Goal: Information Seeking & Learning: Find specific fact

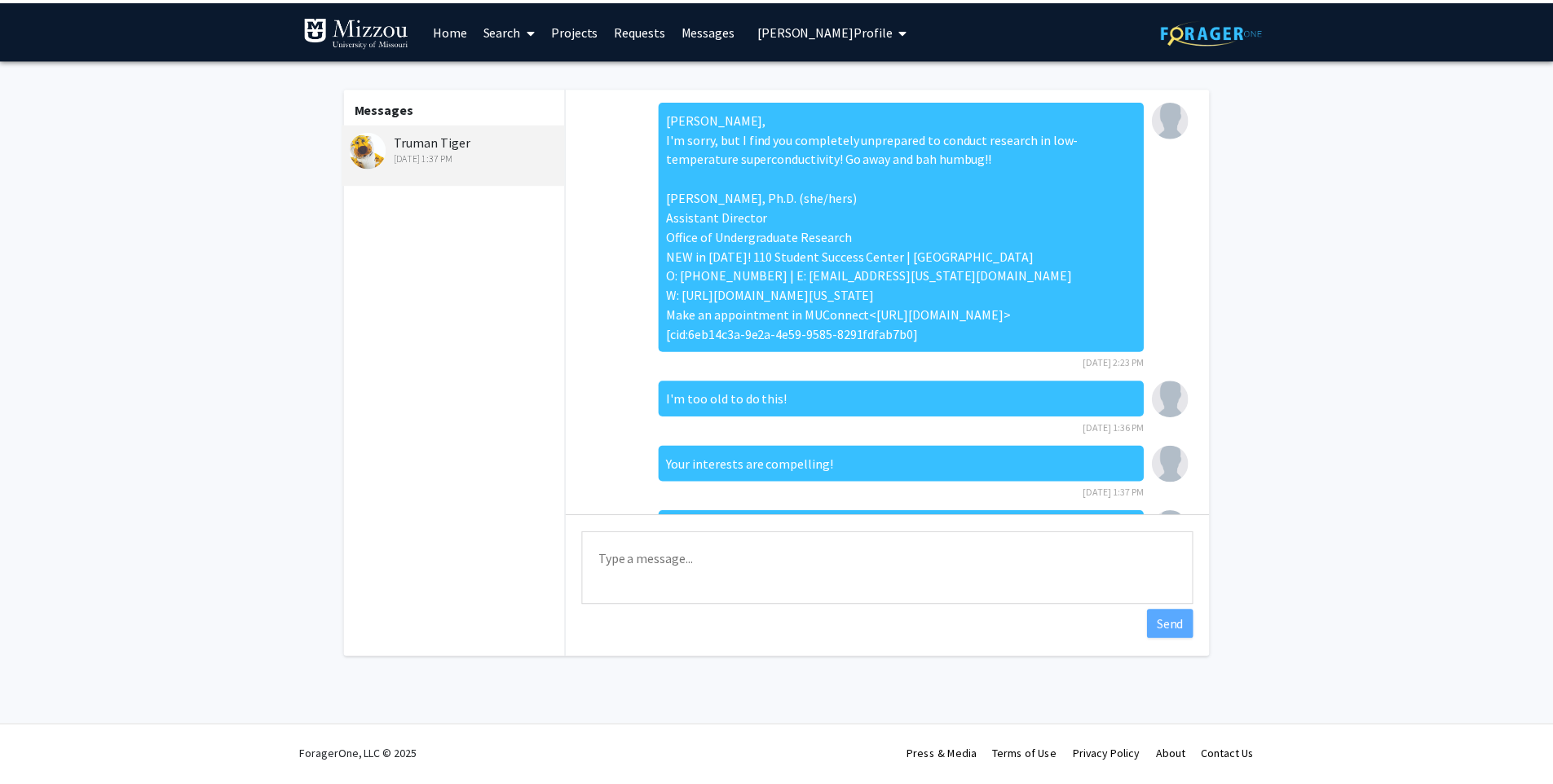
scroll to position [94, 0]
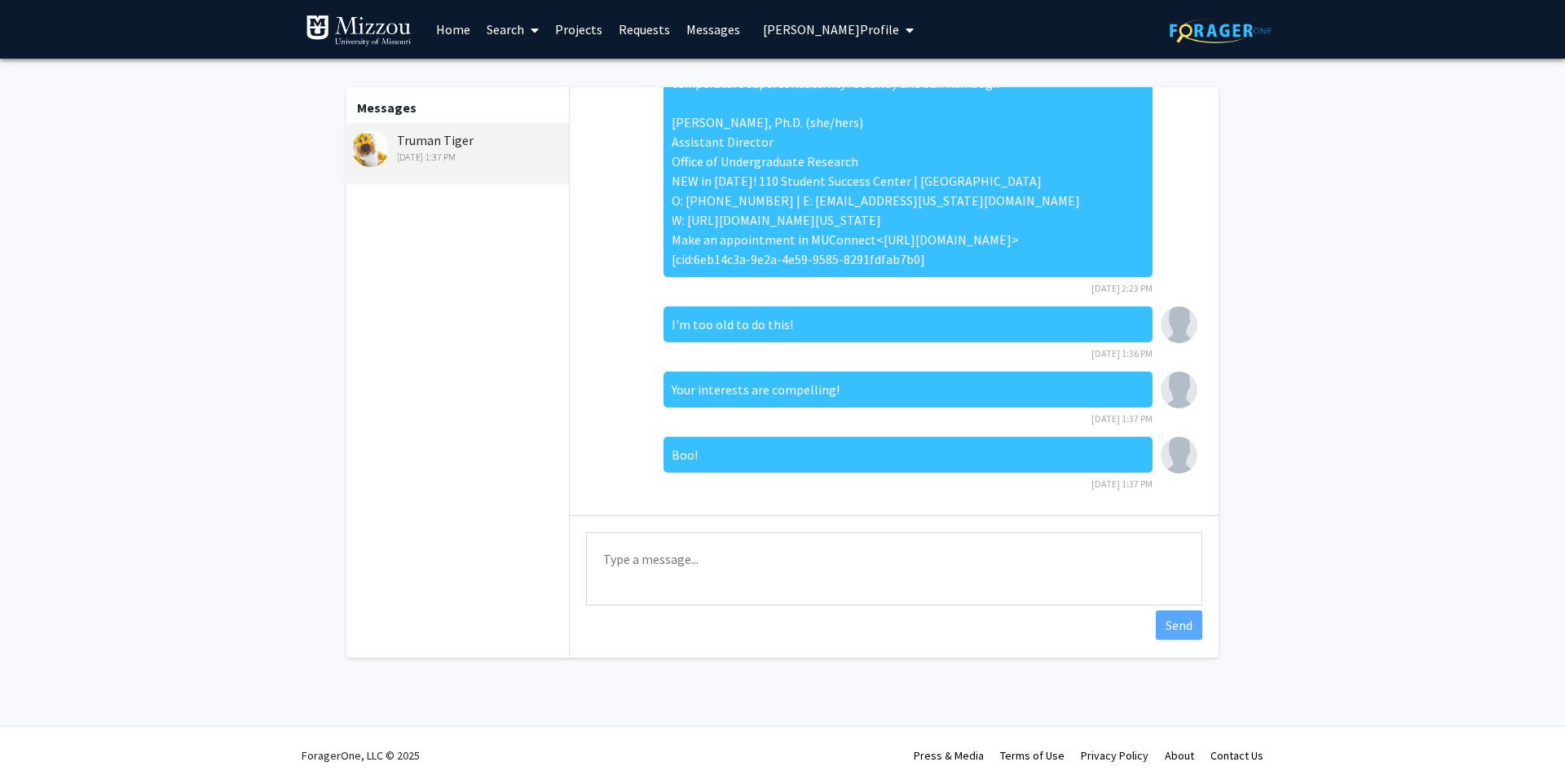
click at [503, 25] on link "Search" at bounding box center [512, 29] width 68 height 57
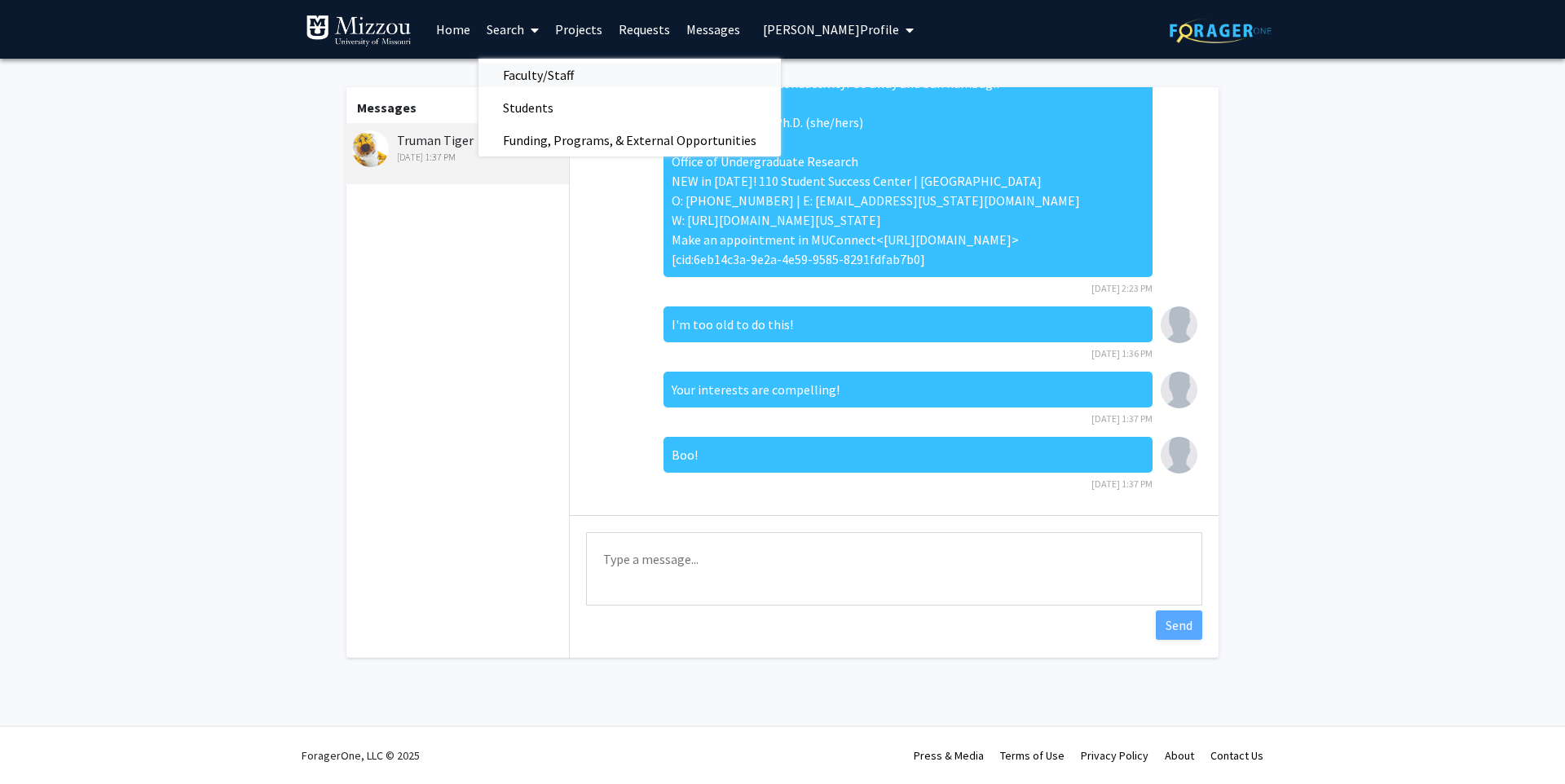
click at [541, 76] on span "Faculty/Staff" at bounding box center [538, 75] width 120 height 33
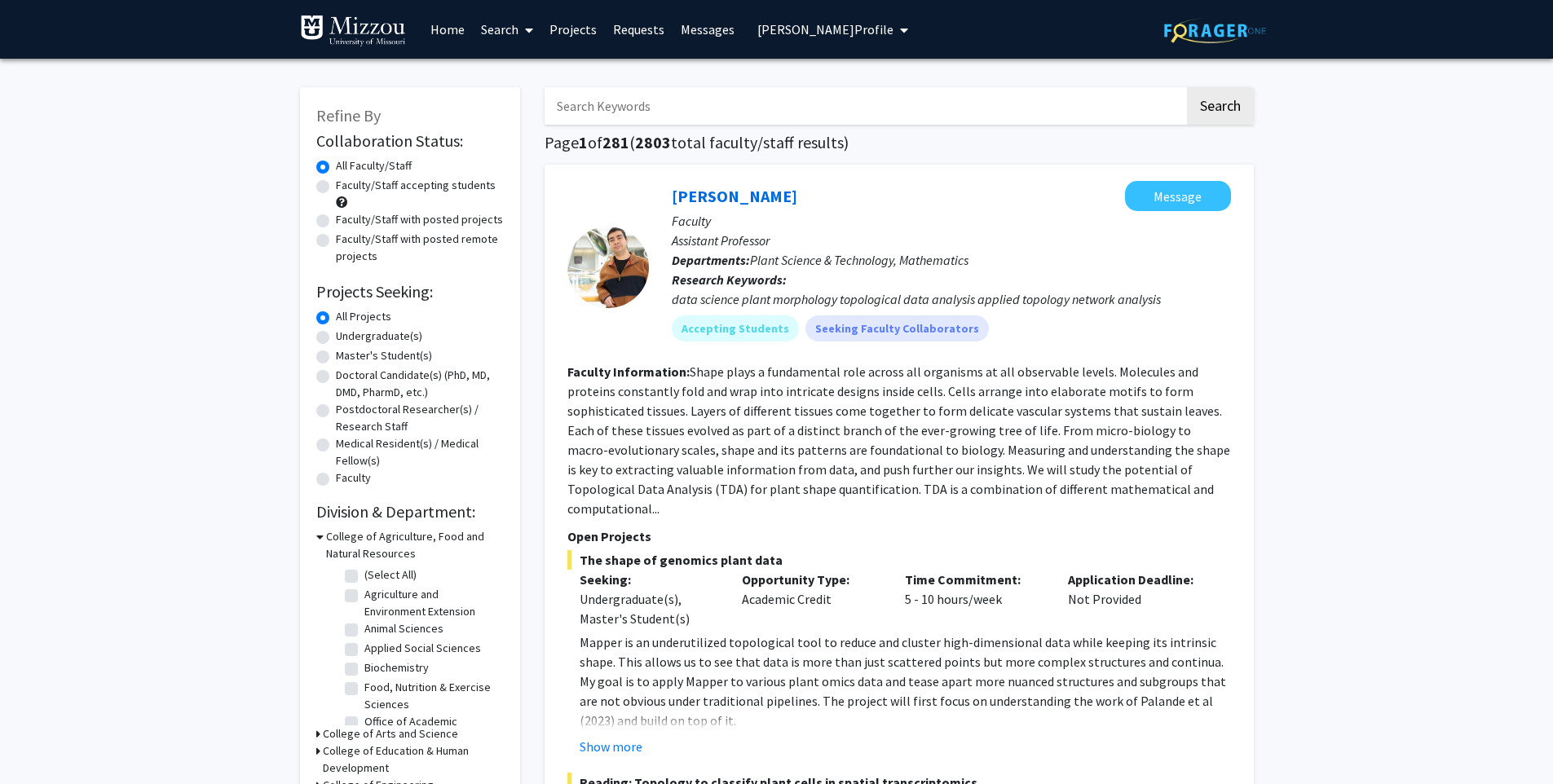
click at [626, 112] on input "Search Keywords" at bounding box center [864, 106] width 640 height 37
click at [894, 105] on input "Search Keywords" at bounding box center [864, 106] width 640 height 37
click at [1187, 87] on button "Search" at bounding box center [1220, 106] width 66 height 37
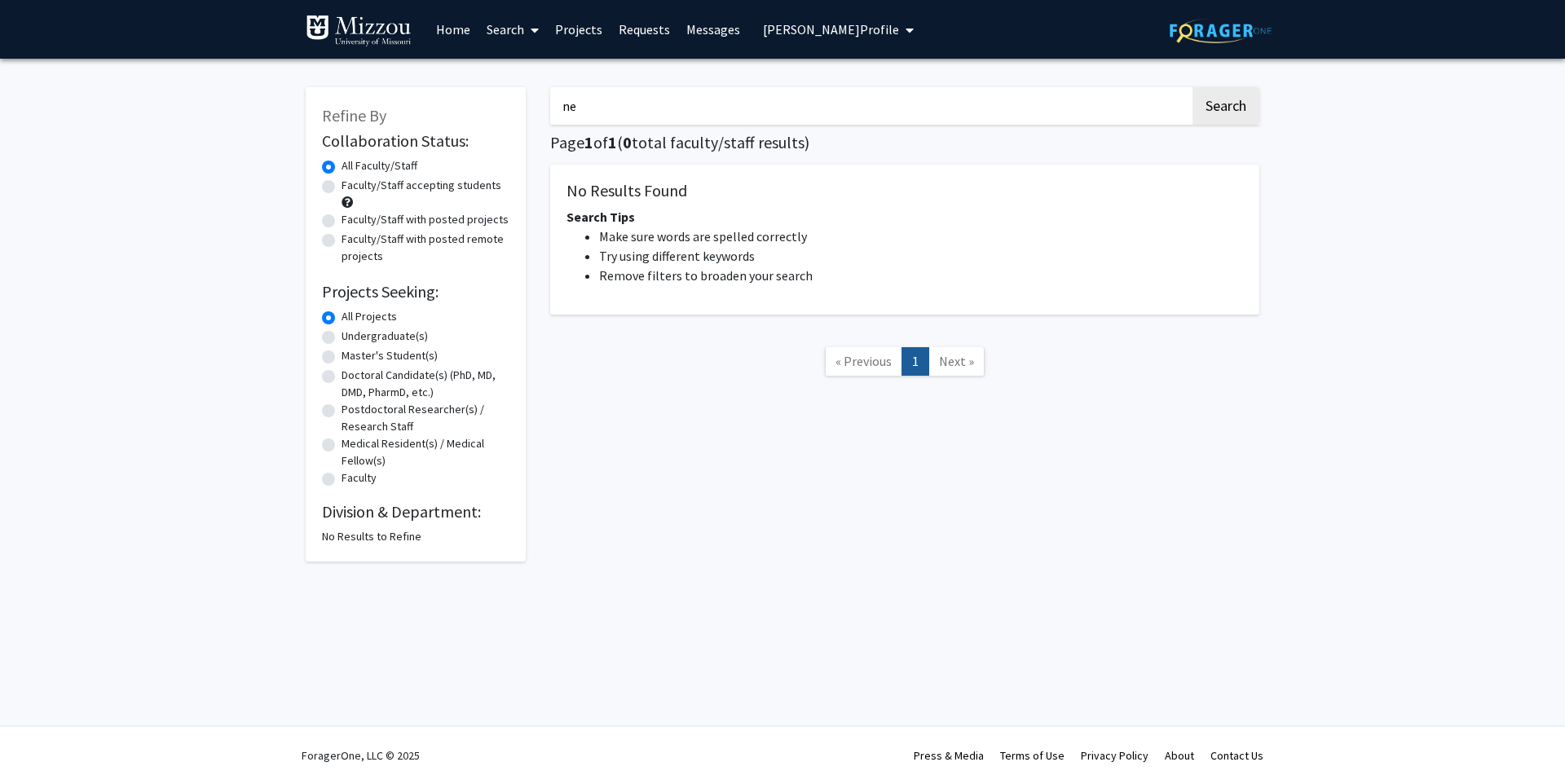
type input "n"
click at [1192, 87] on button "Search" at bounding box center [1225, 106] width 66 height 37
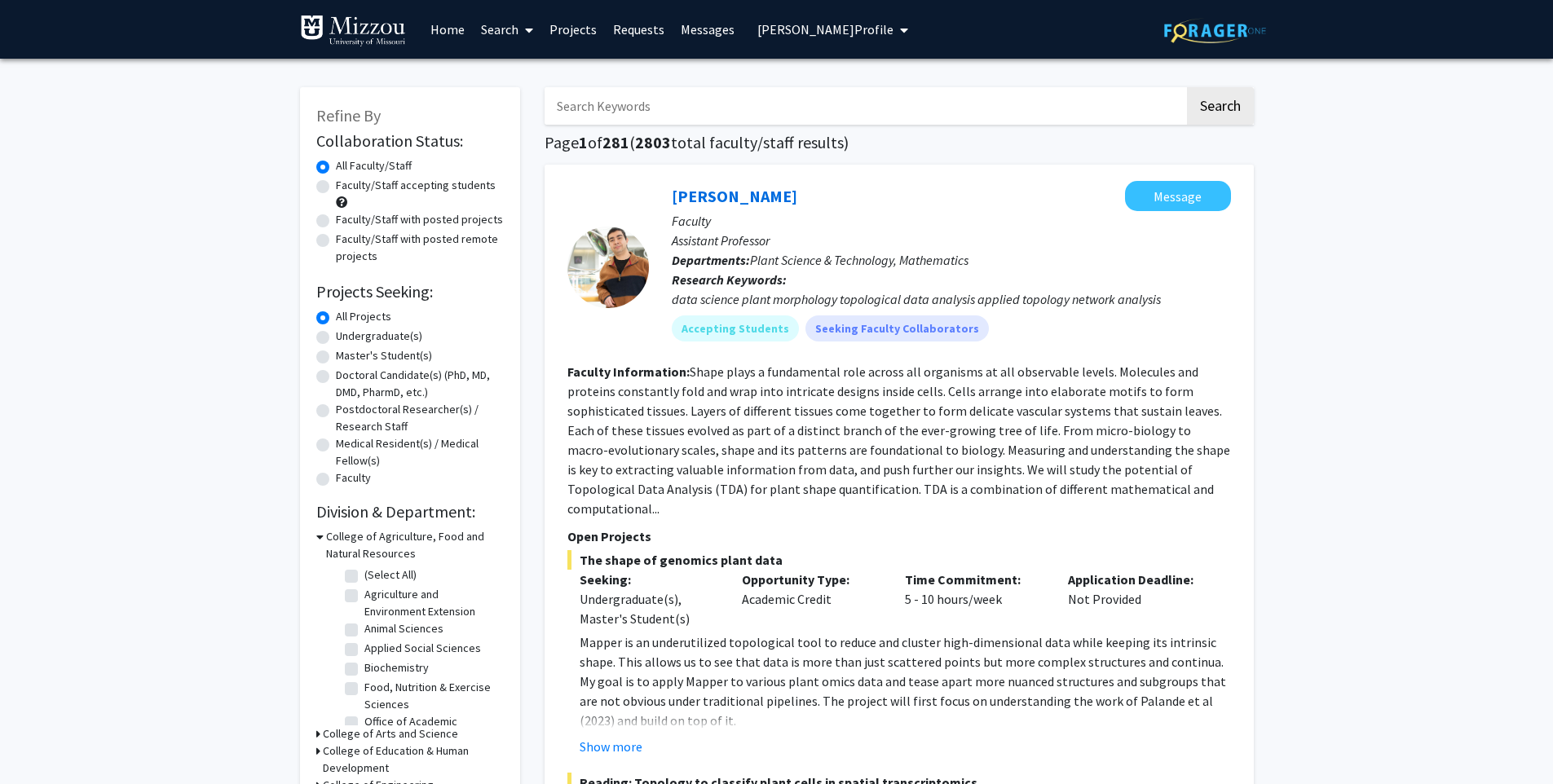
click at [685, 111] on input "Search Keywords" at bounding box center [864, 106] width 640 height 37
type input ""mirror neurons""
click at [1187, 87] on button "Search" at bounding box center [1220, 106] width 66 height 37
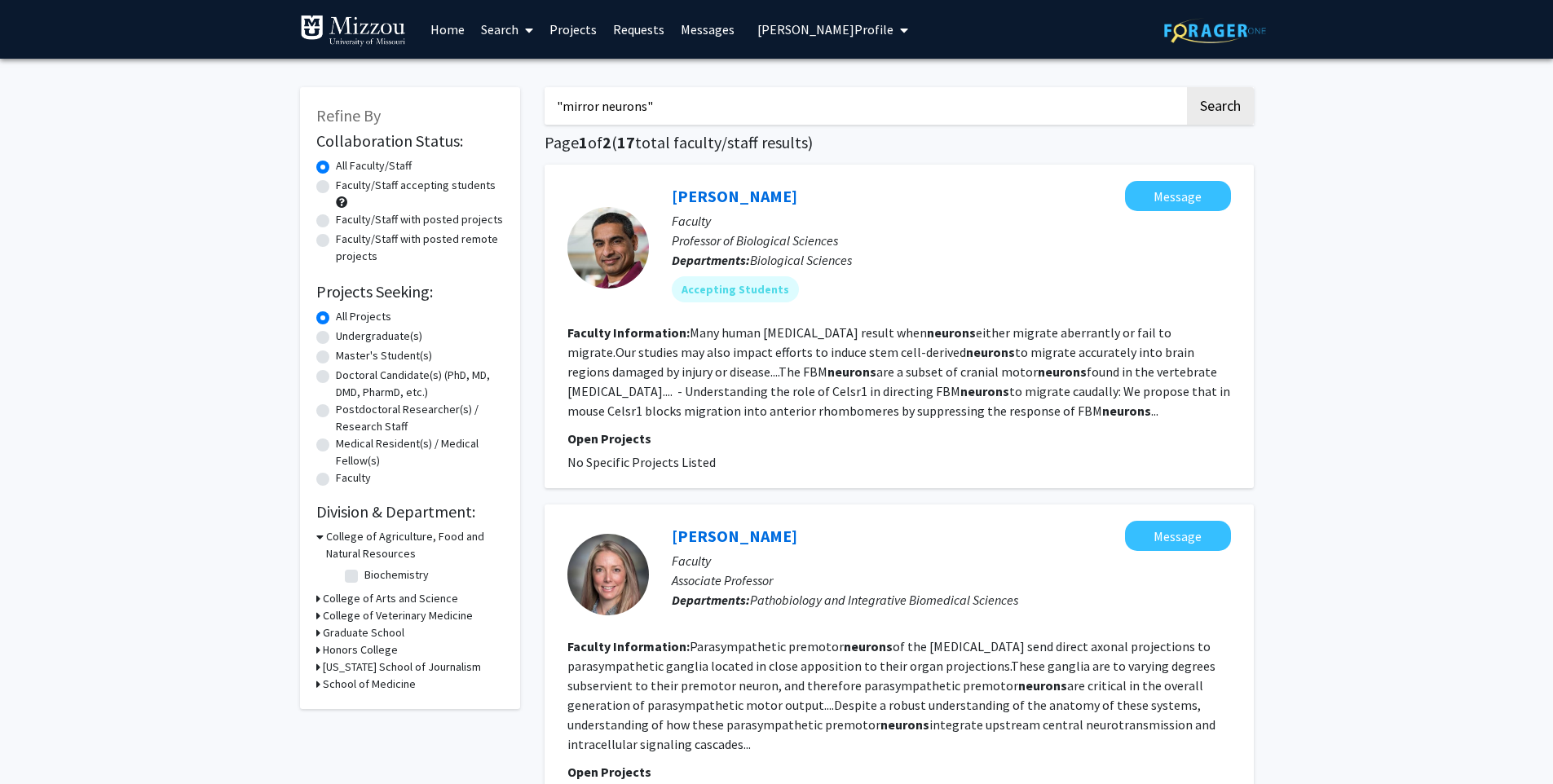
drag, startPoint x: 696, startPoint y: 107, endPoint x: 353, endPoint y: 95, distance: 343.2
click at [1187, 87] on button "Search" at bounding box center [1220, 106] width 66 height 37
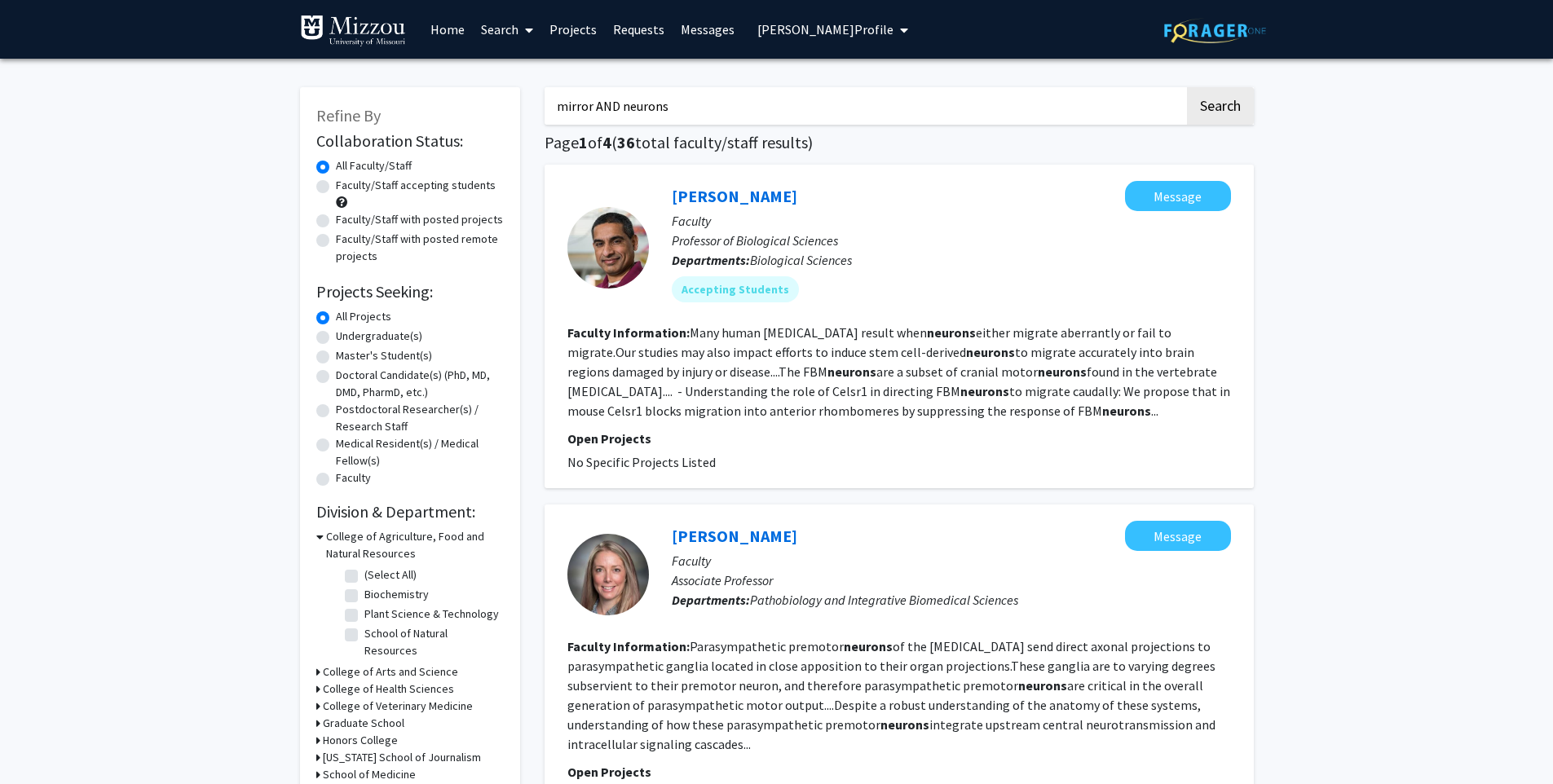
click at [719, 95] on input "mirror AND neurons" at bounding box center [864, 106] width 640 height 37
drag, startPoint x: 710, startPoint y: 107, endPoint x: 564, endPoint y: 84, distance: 147.8
type input "pediatric psychiatry"
click at [1187, 87] on button "Search" at bounding box center [1220, 106] width 66 height 37
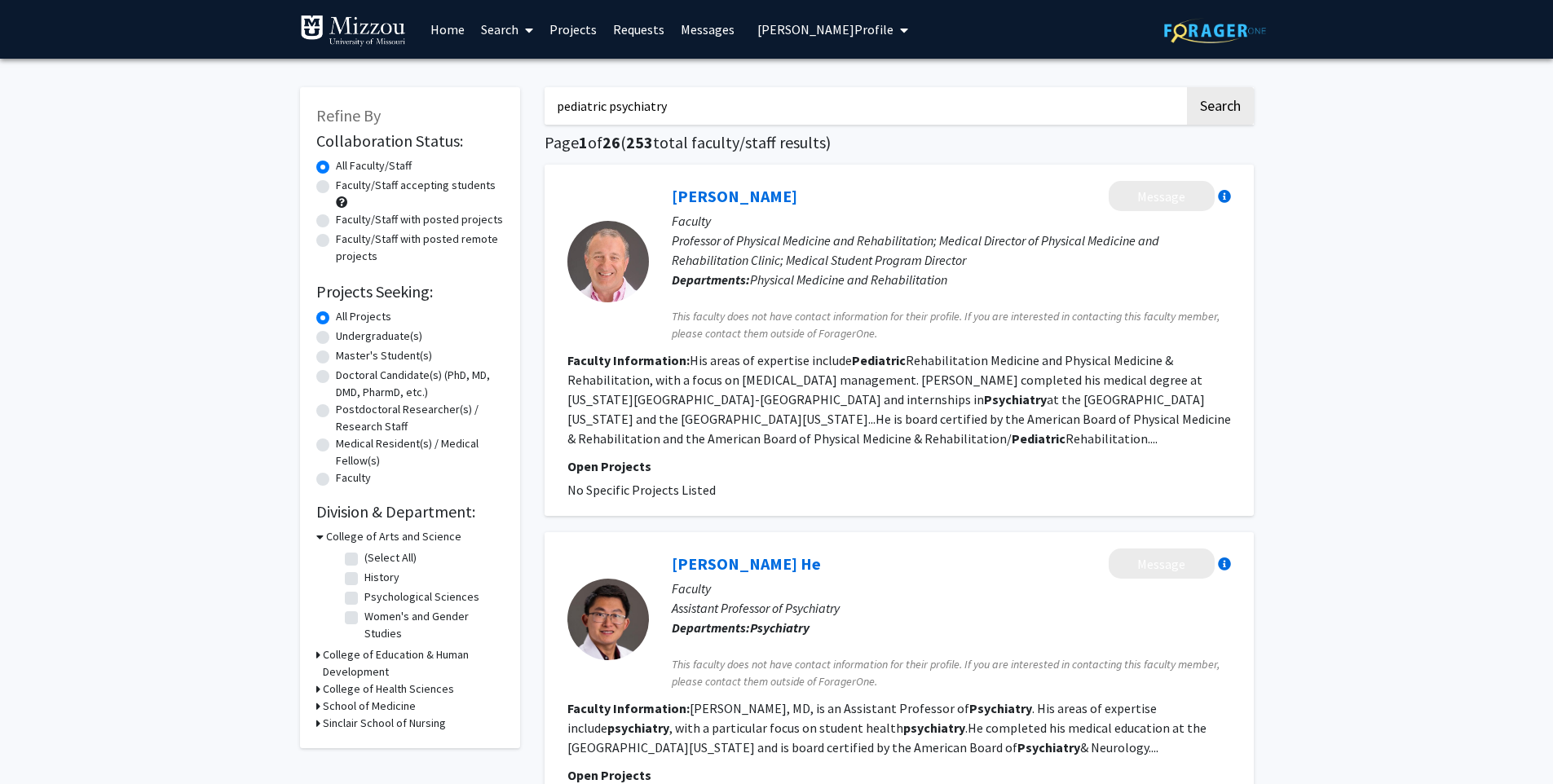
click at [508, 27] on link "Search" at bounding box center [506, 29] width 68 height 57
click at [529, 71] on span "Faculty/Staff" at bounding box center [533, 75] width 120 height 33
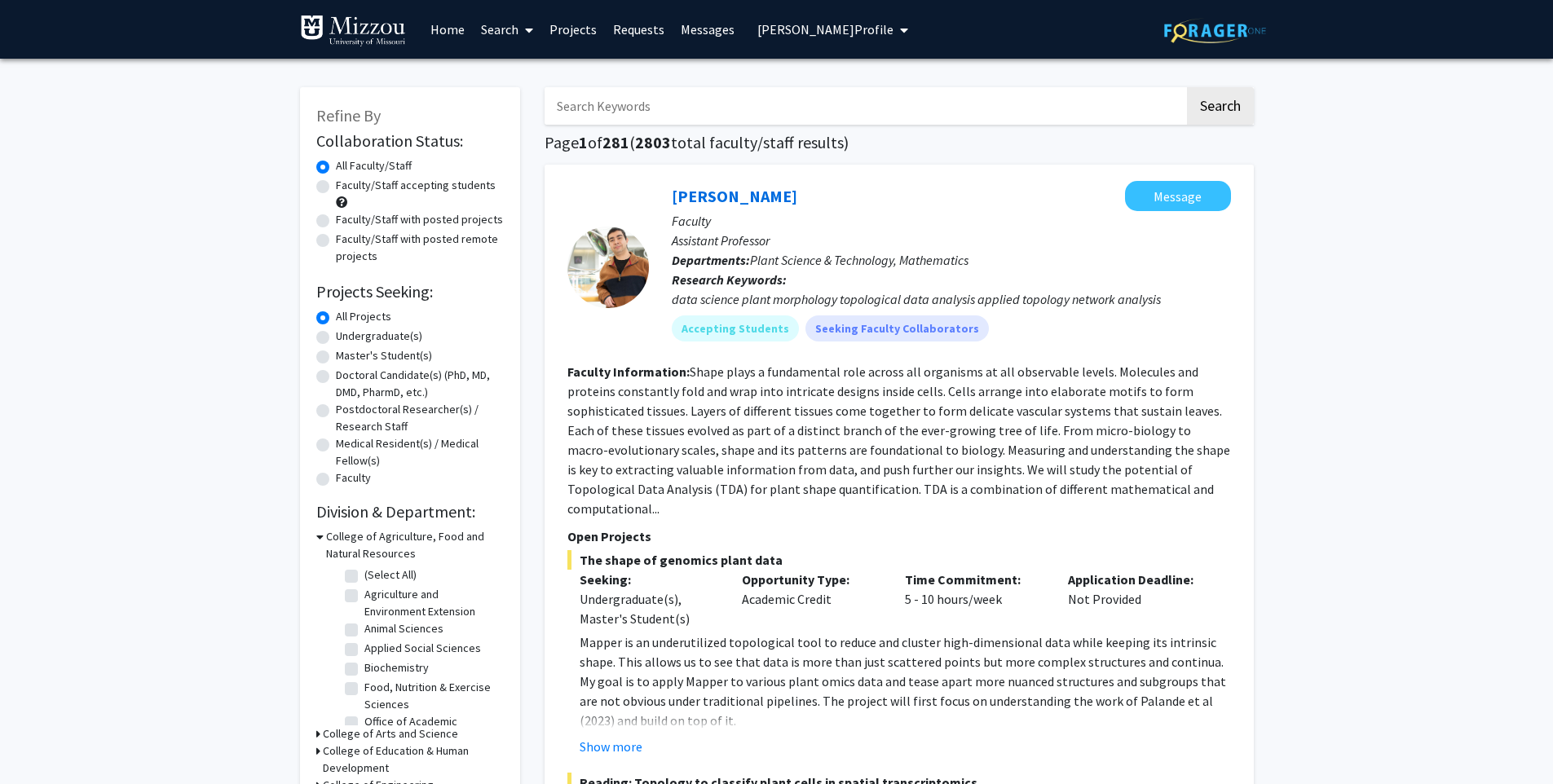
click at [690, 105] on input "Search Keywords" at bounding box center [864, 106] width 640 height 37
type input "psychiatry"
click at [1187, 87] on button "Search" at bounding box center [1220, 106] width 66 height 37
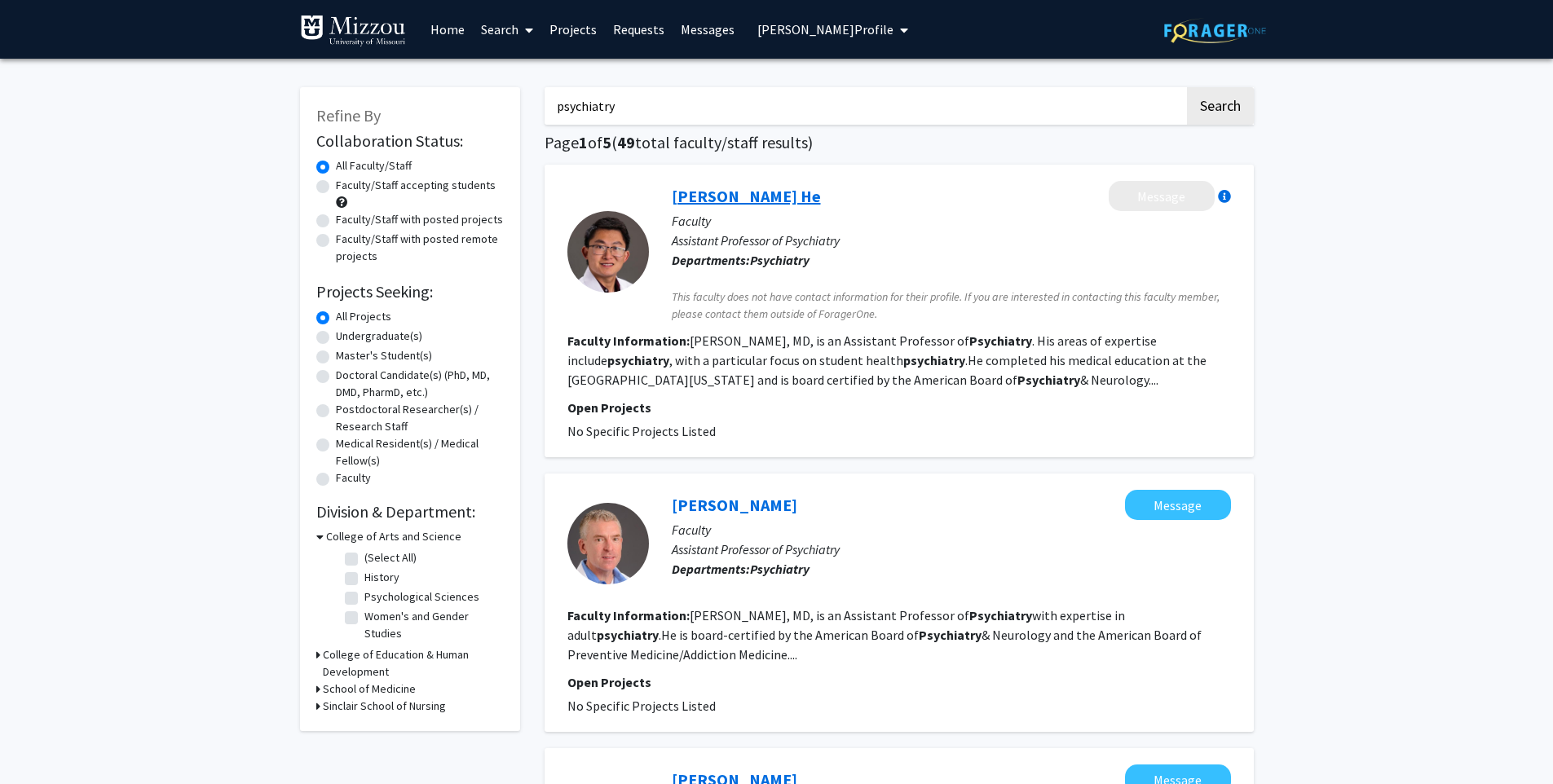
click at [696, 199] on link "[PERSON_NAME] He" at bounding box center [746, 196] width 149 height 20
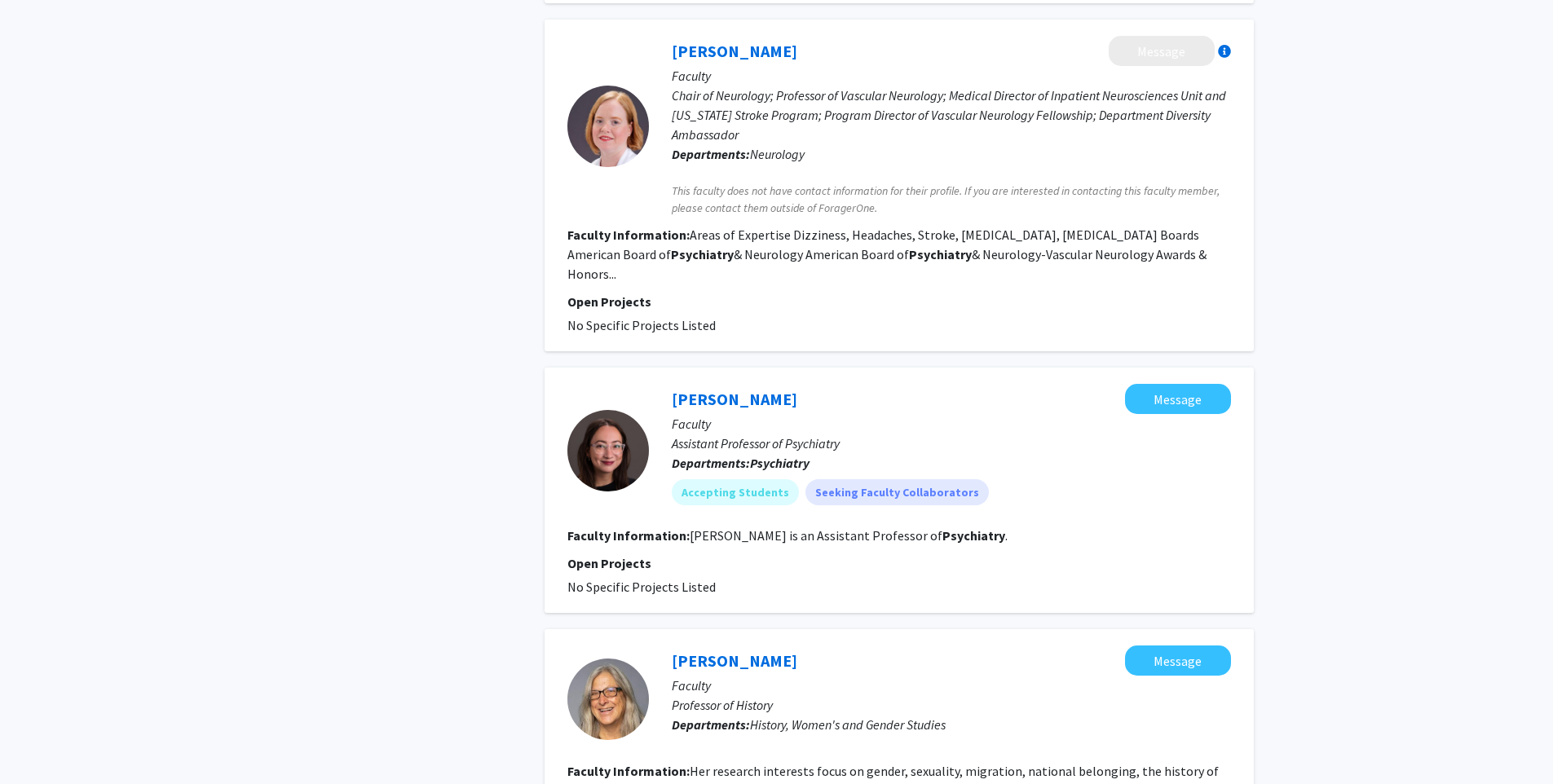
scroll to position [1973, 0]
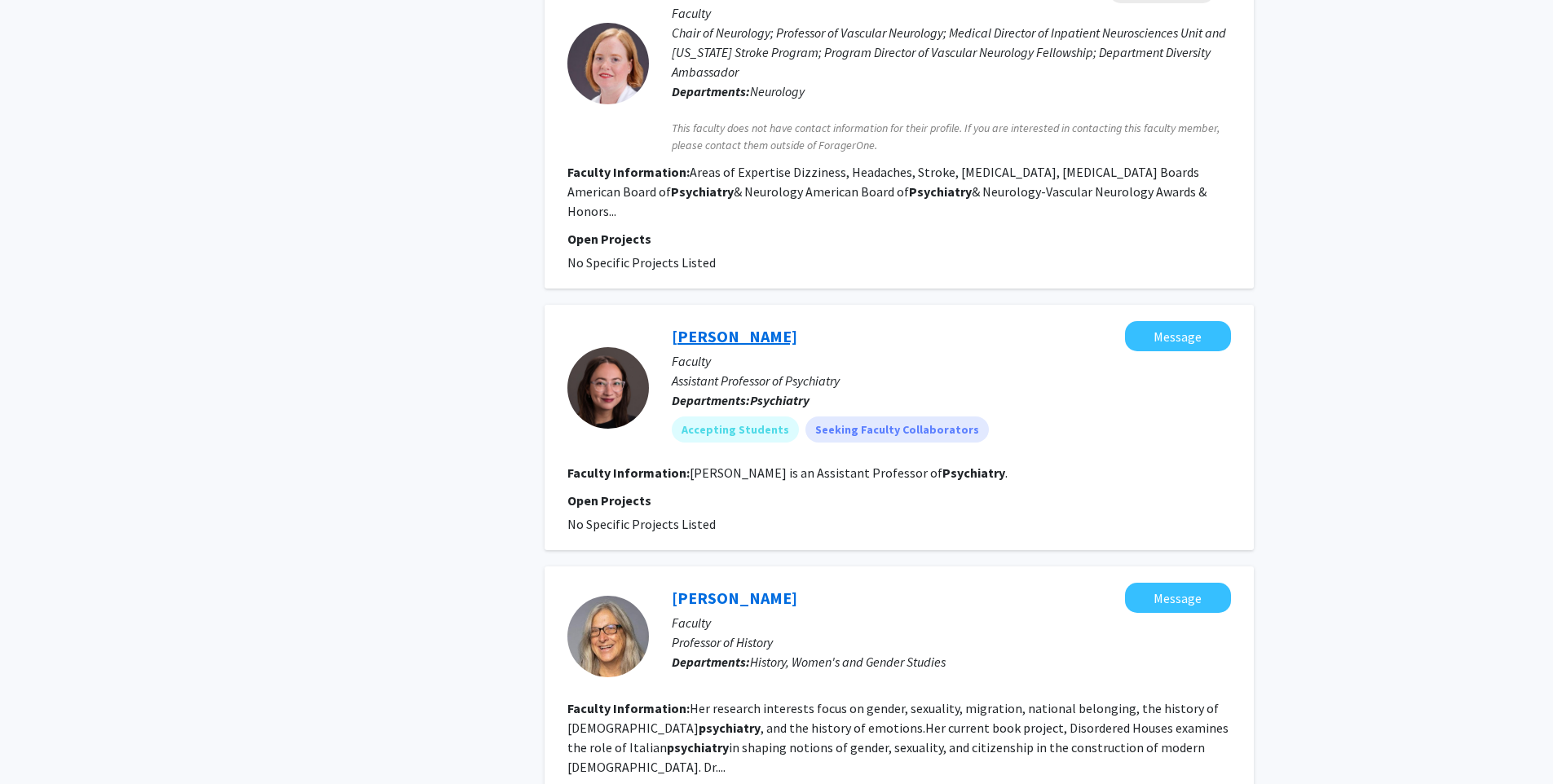
click at [710, 326] on link "[PERSON_NAME]" at bounding box center [734, 336] width 126 height 20
